Goal: Navigation & Orientation: Find specific page/section

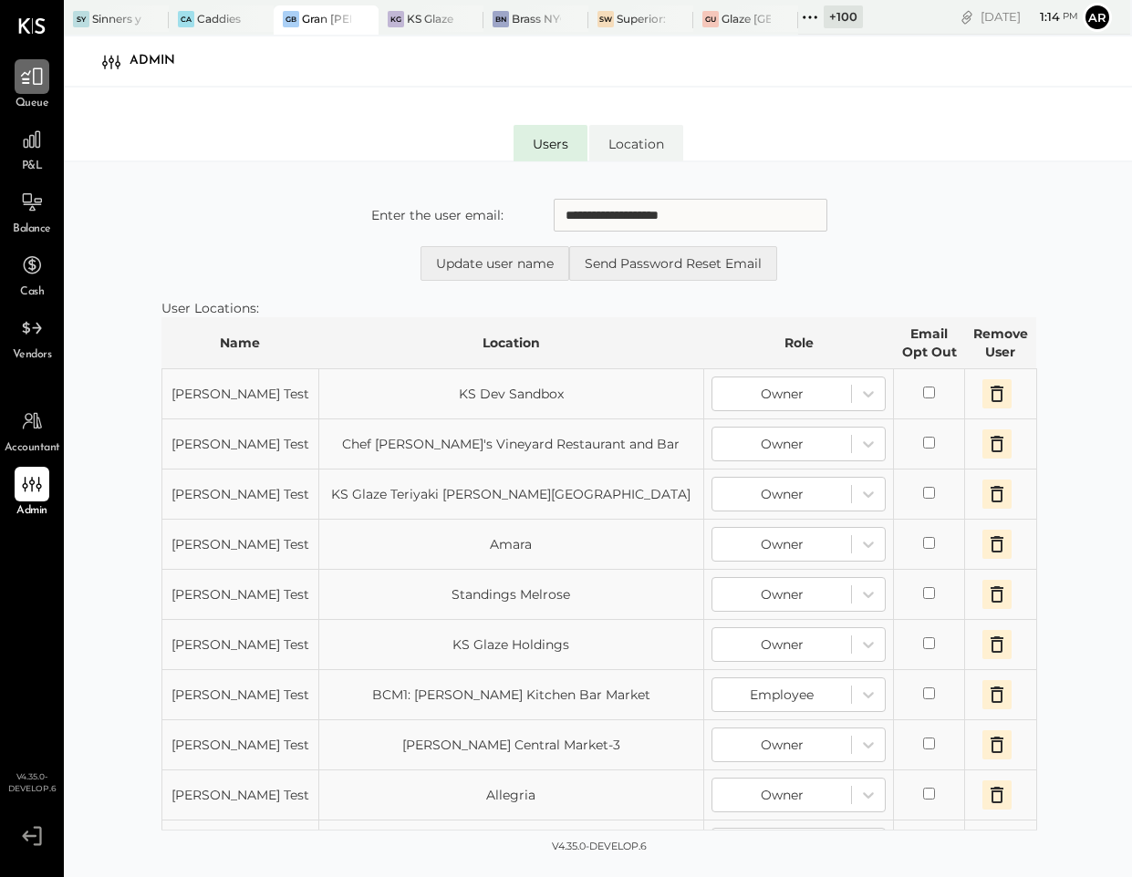
click at [35, 89] on div at bounding box center [32, 76] width 35 height 35
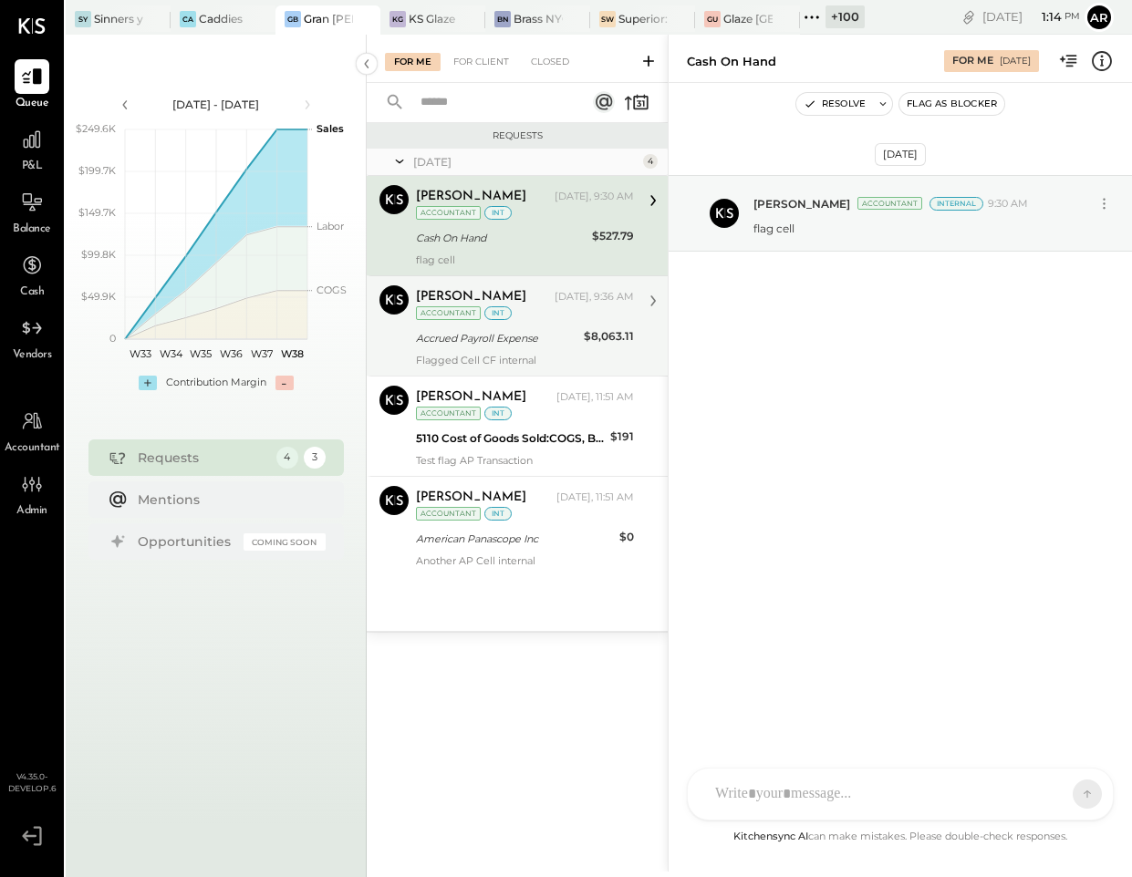
click at [512, 351] on div "[PERSON_NAME] [DATE], 9:36 AM Accountant int Accrued Payroll Expense $8,063.11 …" at bounding box center [525, 325] width 218 height 81
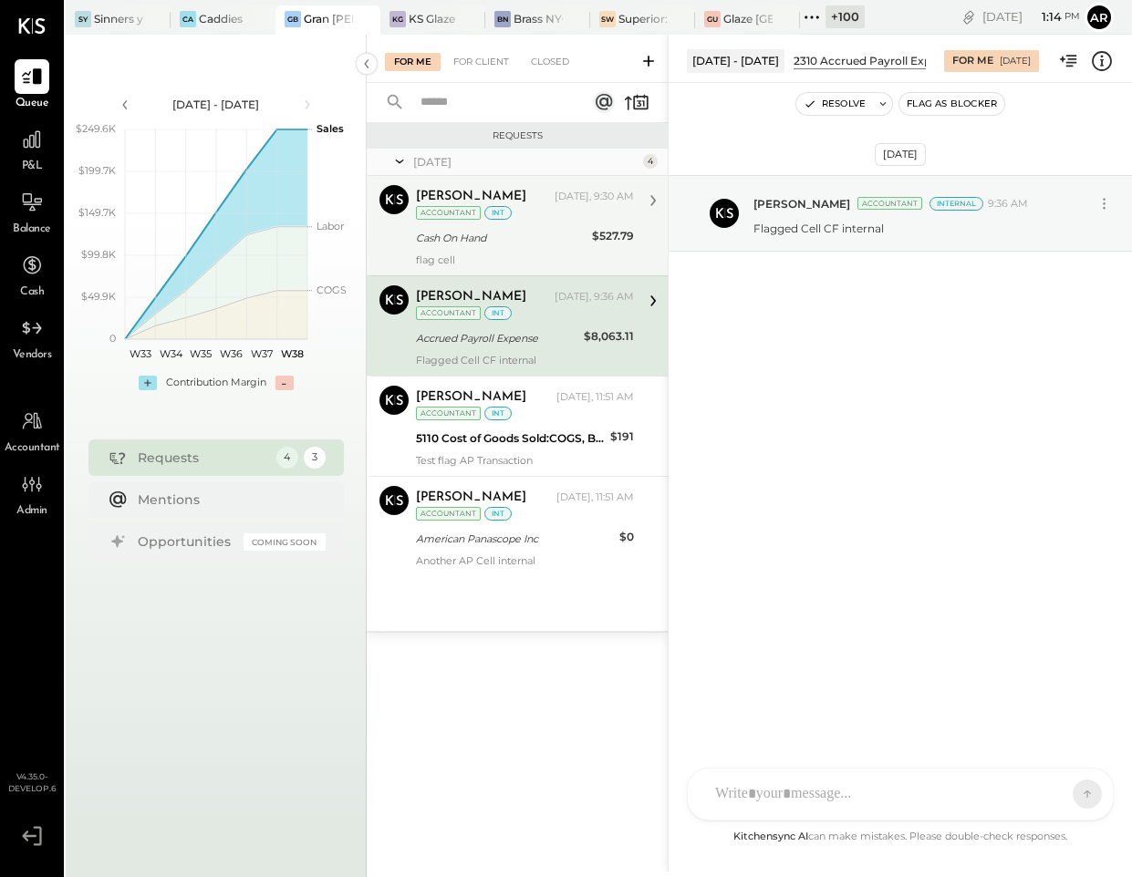
click at [512, 233] on div "Cash On Hand" at bounding box center [501, 238] width 171 height 18
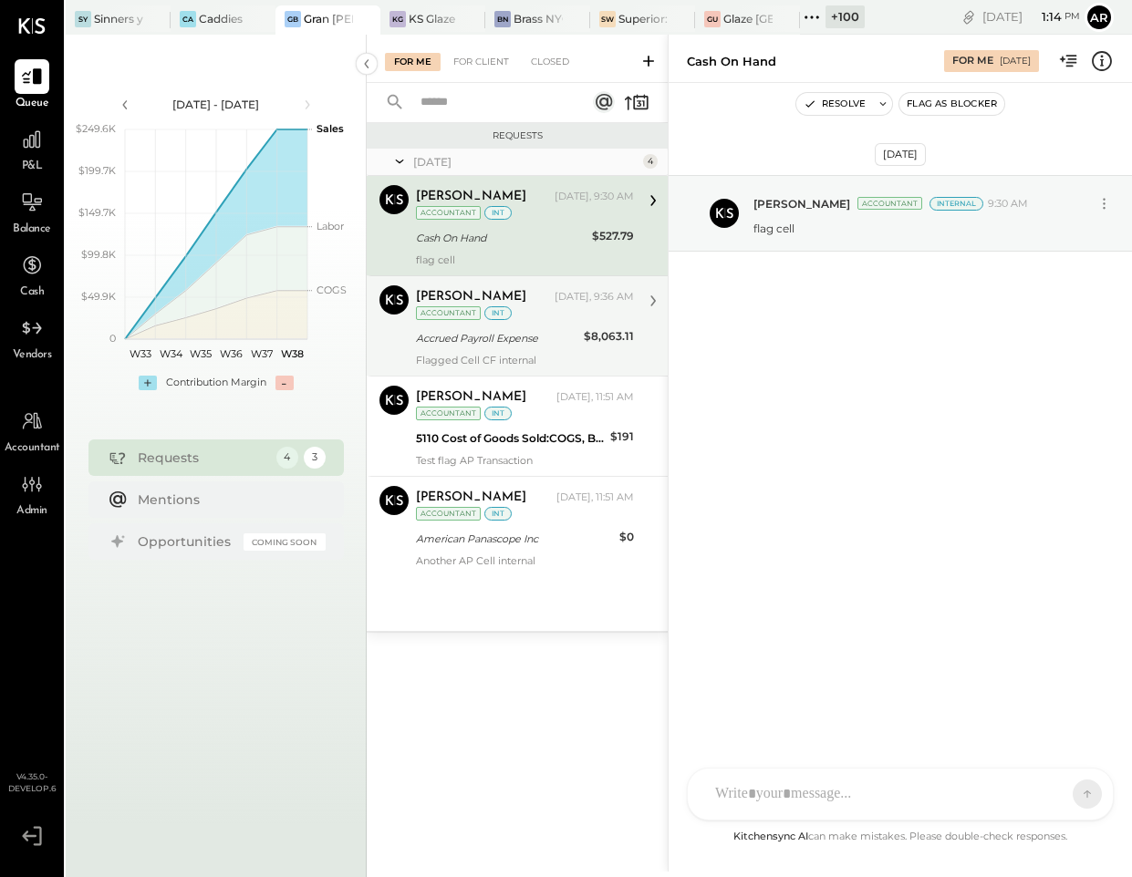
click at [571, 315] on div "[PERSON_NAME] [DATE], 9:36 AM Accountant int" at bounding box center [525, 303] width 218 height 37
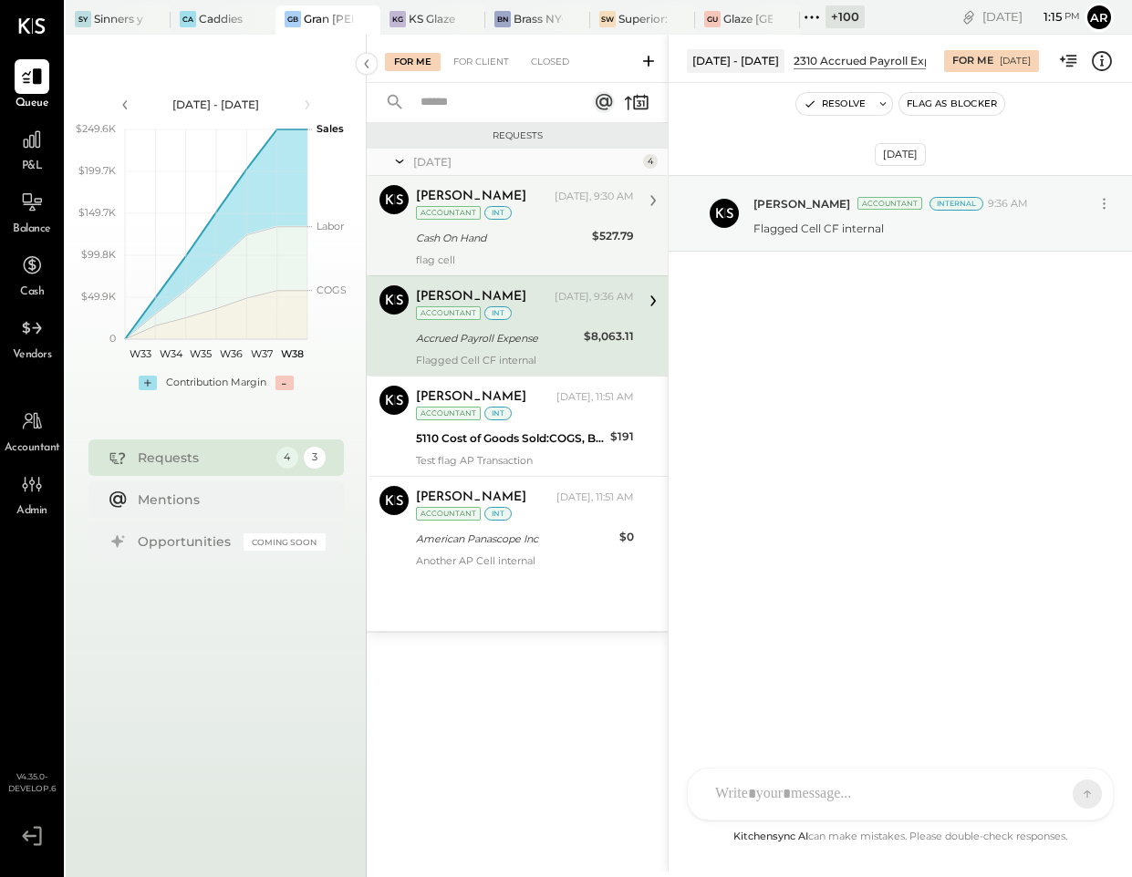
click at [556, 240] on div "Cash On Hand" at bounding box center [501, 238] width 171 height 18
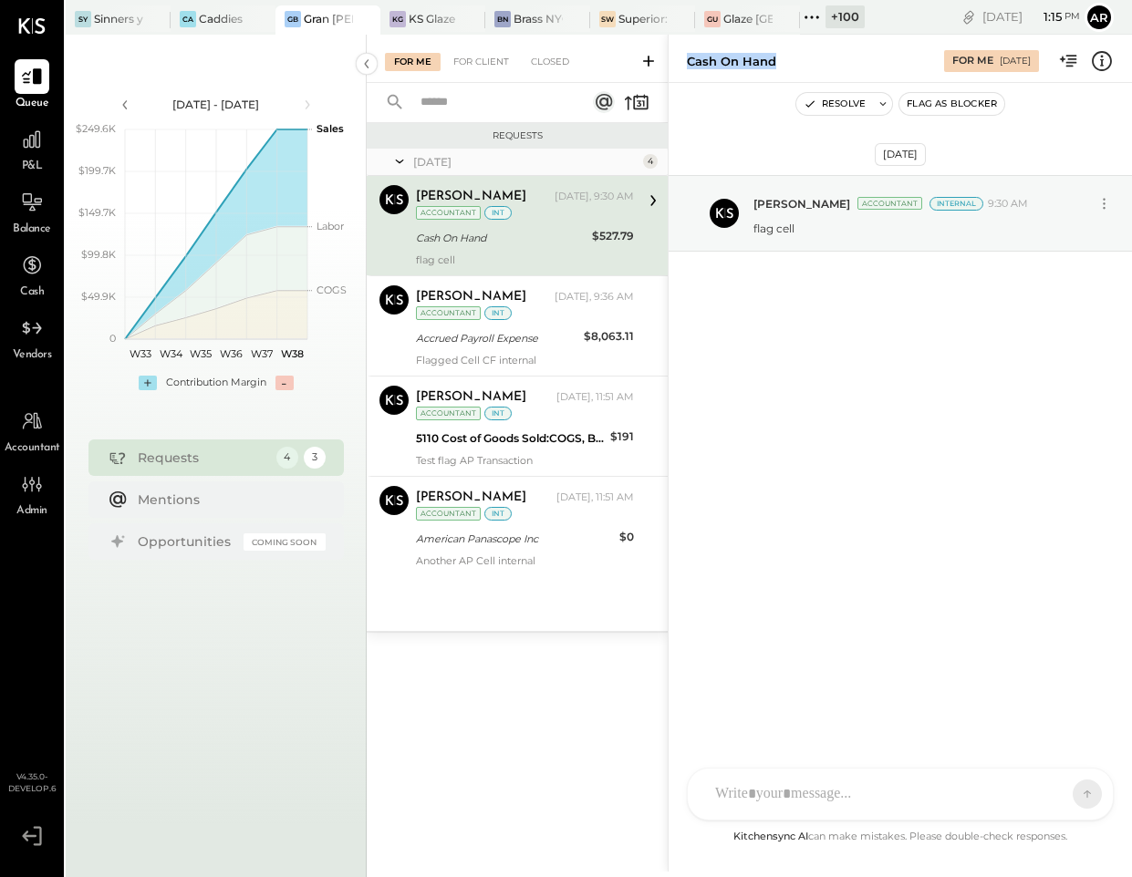
drag, startPoint x: 787, startPoint y: 63, endPoint x: 688, endPoint y: 63, distance: 98.5
click at [688, 63] on div "Cash On Hand" at bounding box center [806, 61] width 239 height 17
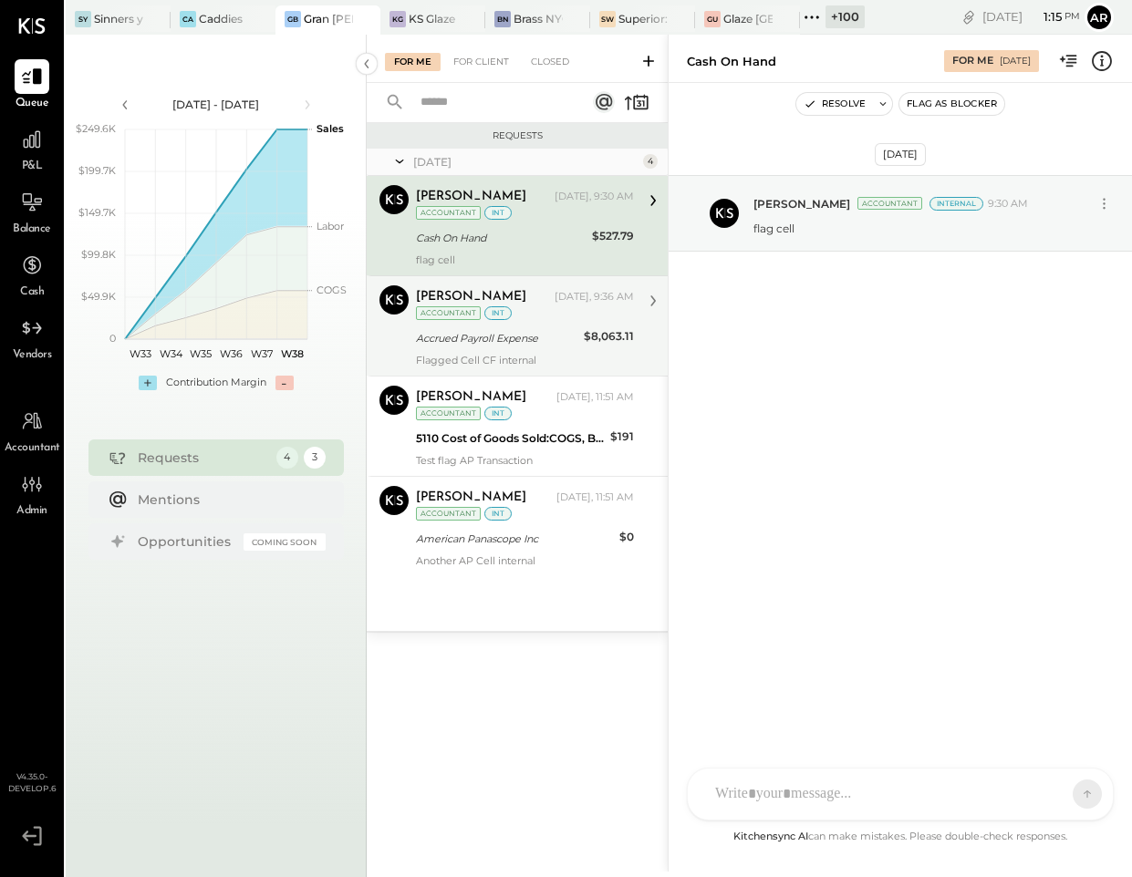
click at [542, 337] on div "Accrued Payroll Expense" at bounding box center [497, 338] width 162 height 18
